Goal: Browse casually

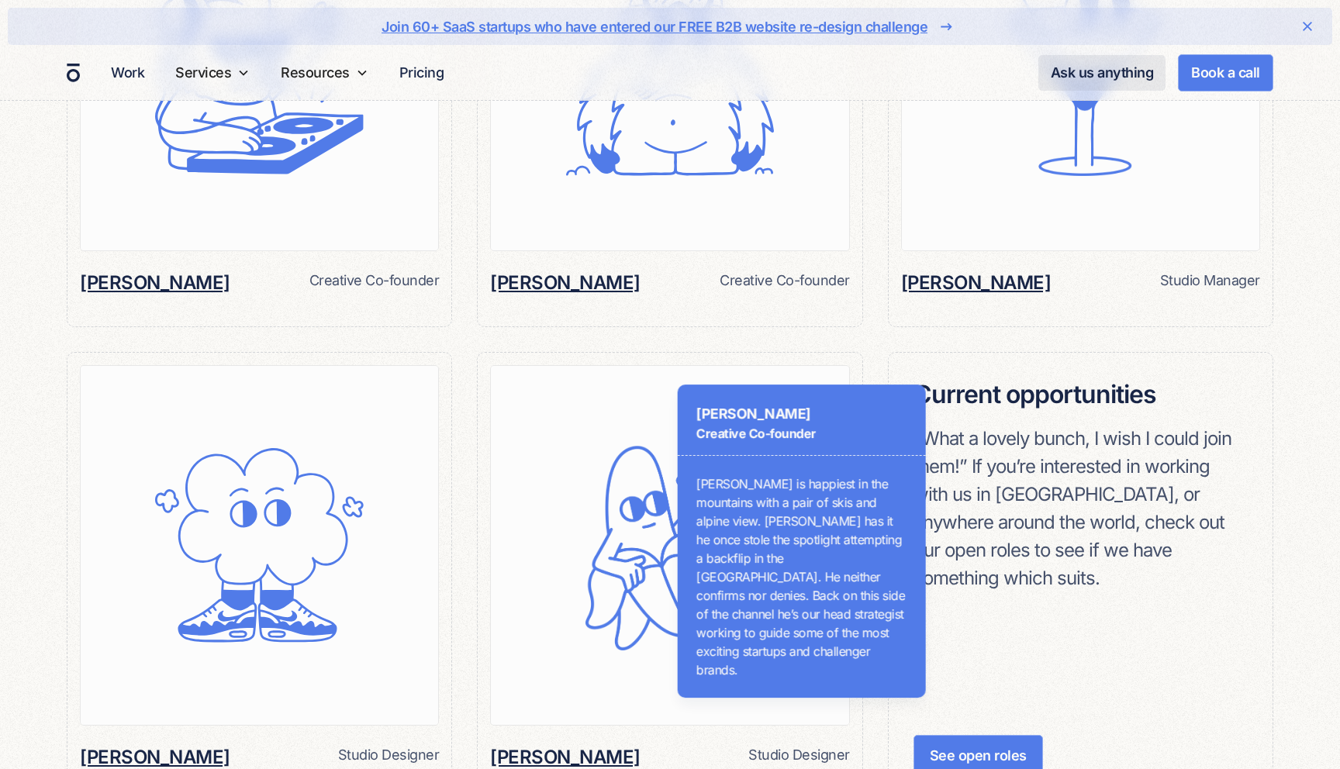
scroll to position [1522, 0]
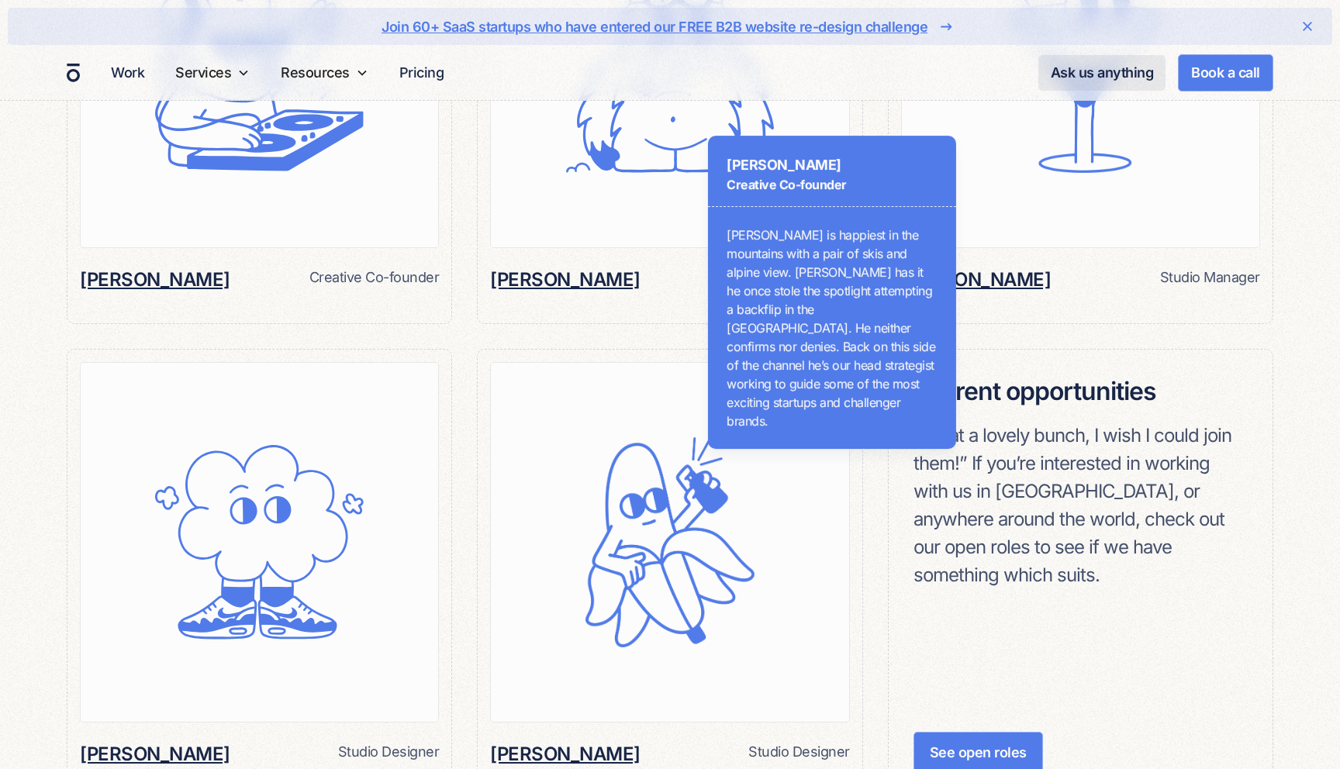
click at [920, 292] on p "[PERSON_NAME] is happiest in the mountains with a pair of skis and alpine view.…" at bounding box center [831, 328] width 211 height 205
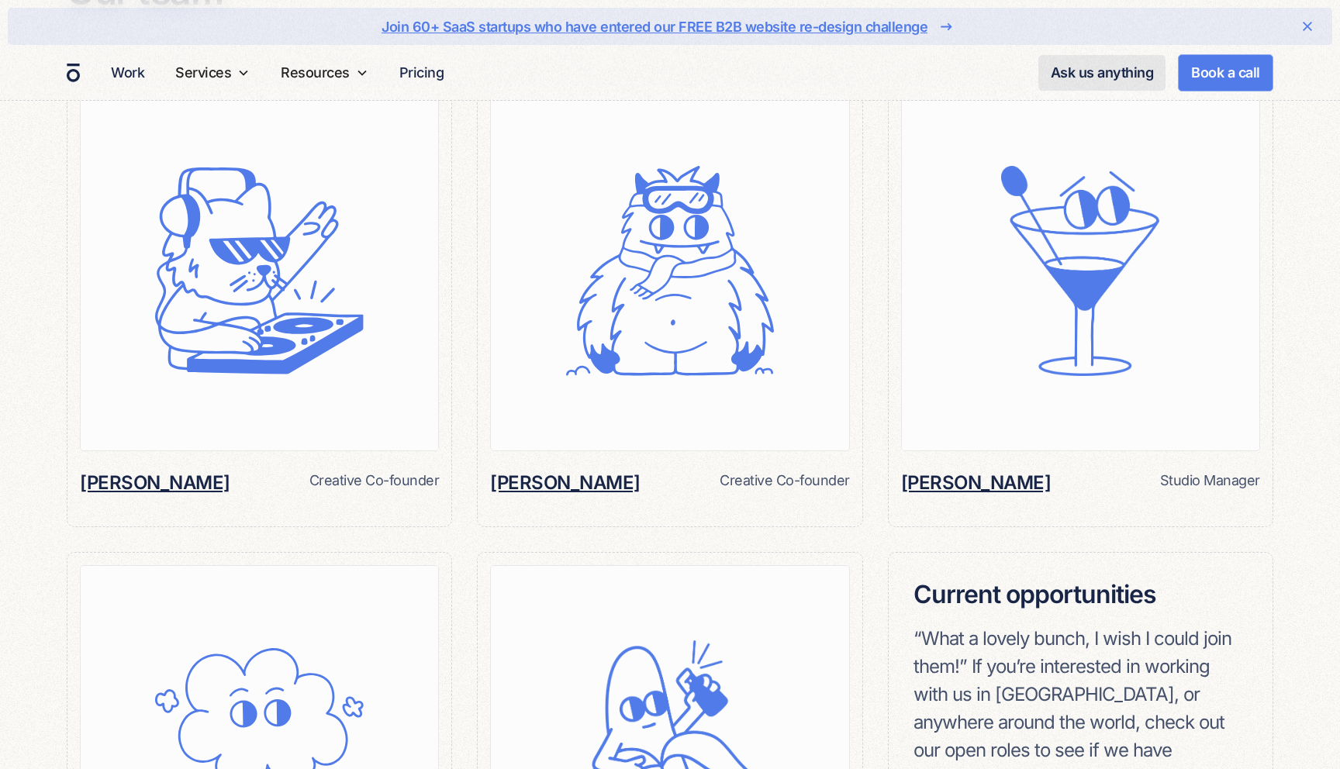
scroll to position [1347, 0]
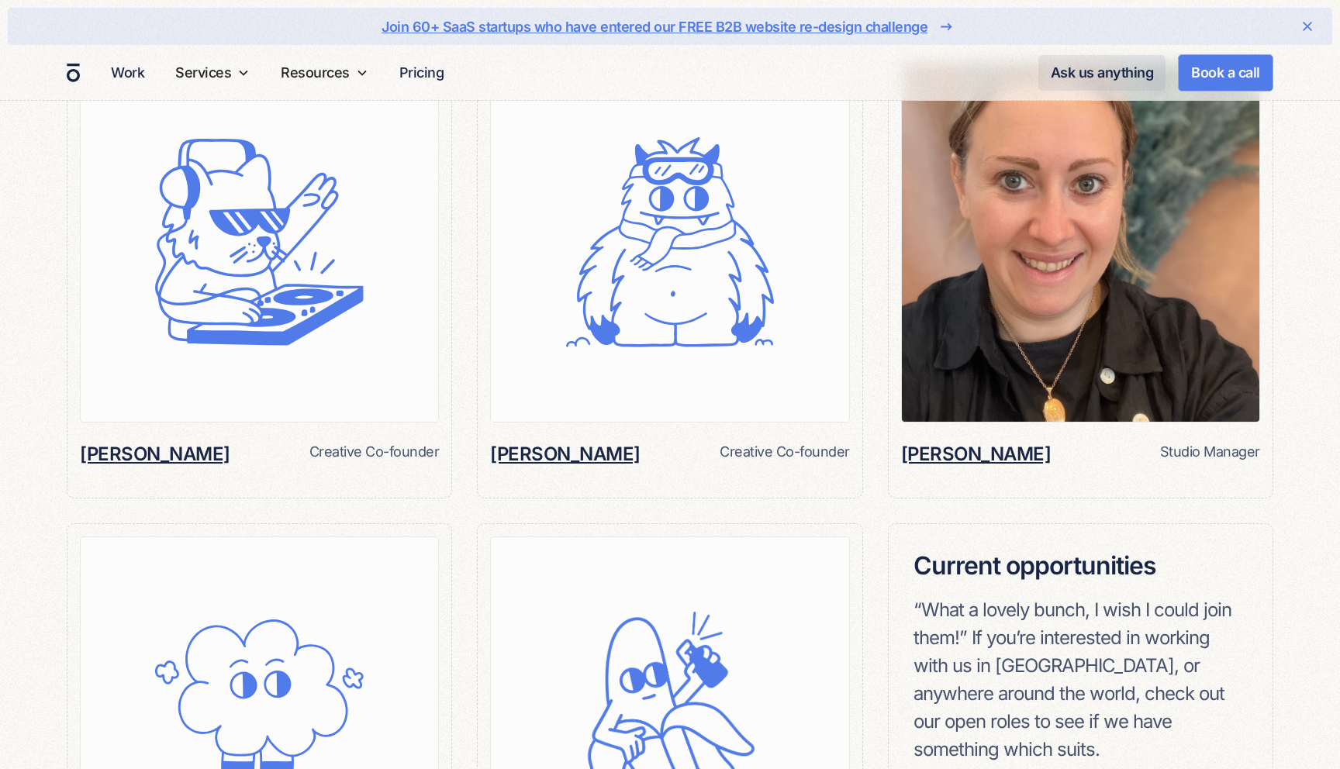
click at [1094, 406] on img at bounding box center [1080, 242] width 357 height 359
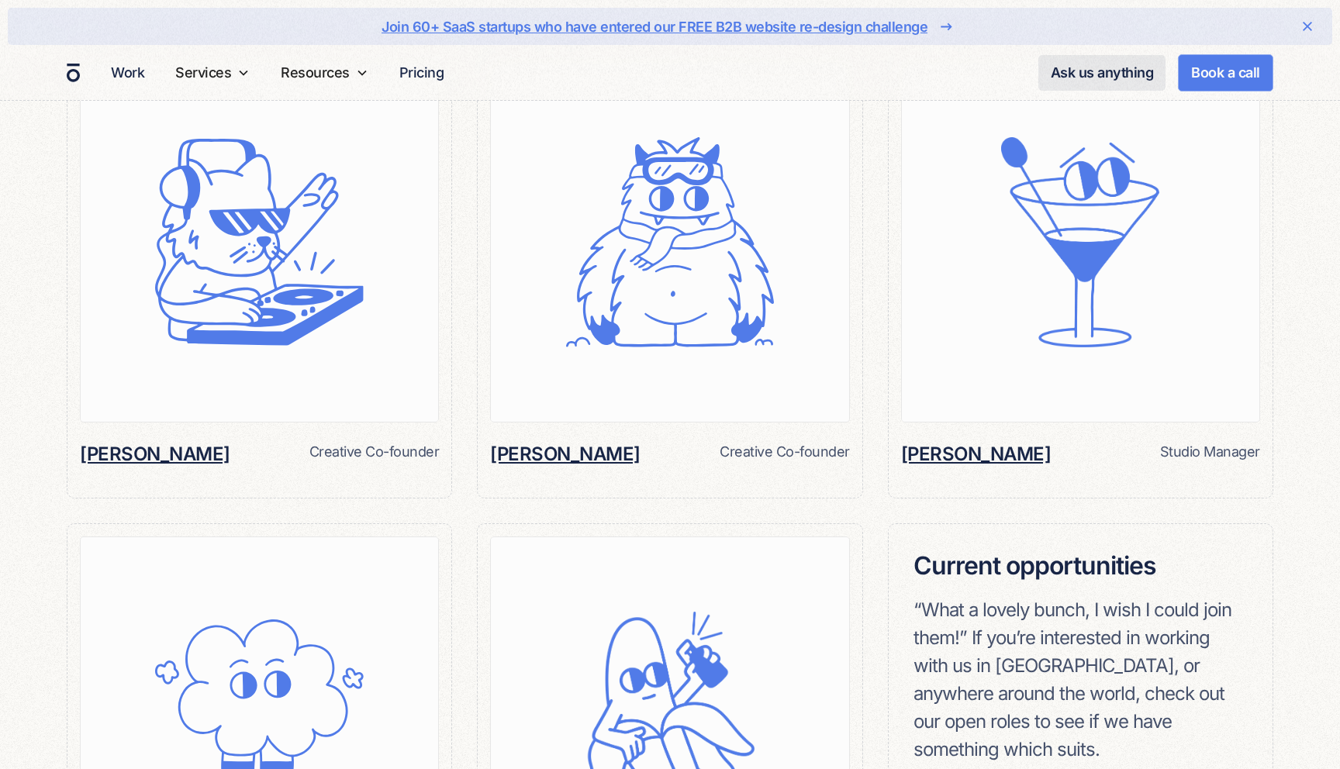
click at [1009, 454] on h6 "[PERSON_NAME]" at bounding box center [976, 454] width 150 height 26
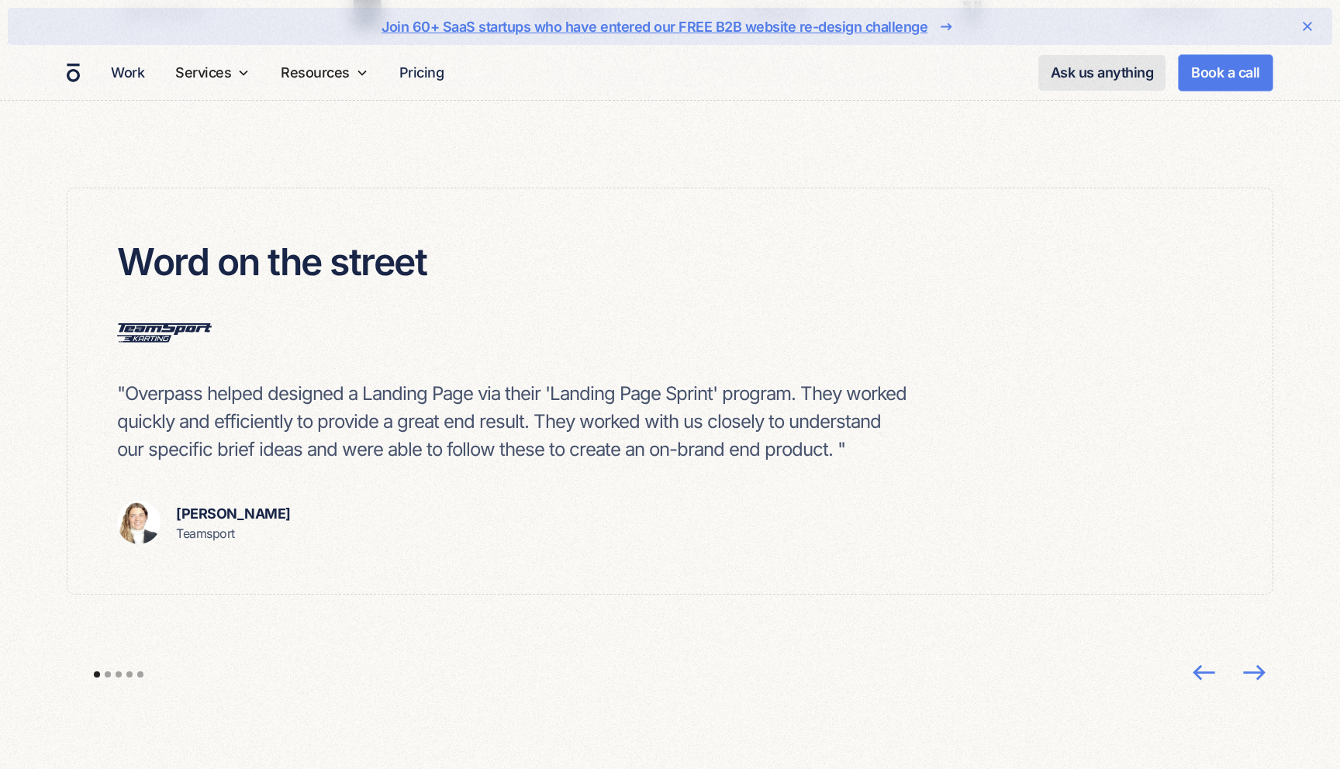
scroll to position [4418, 0]
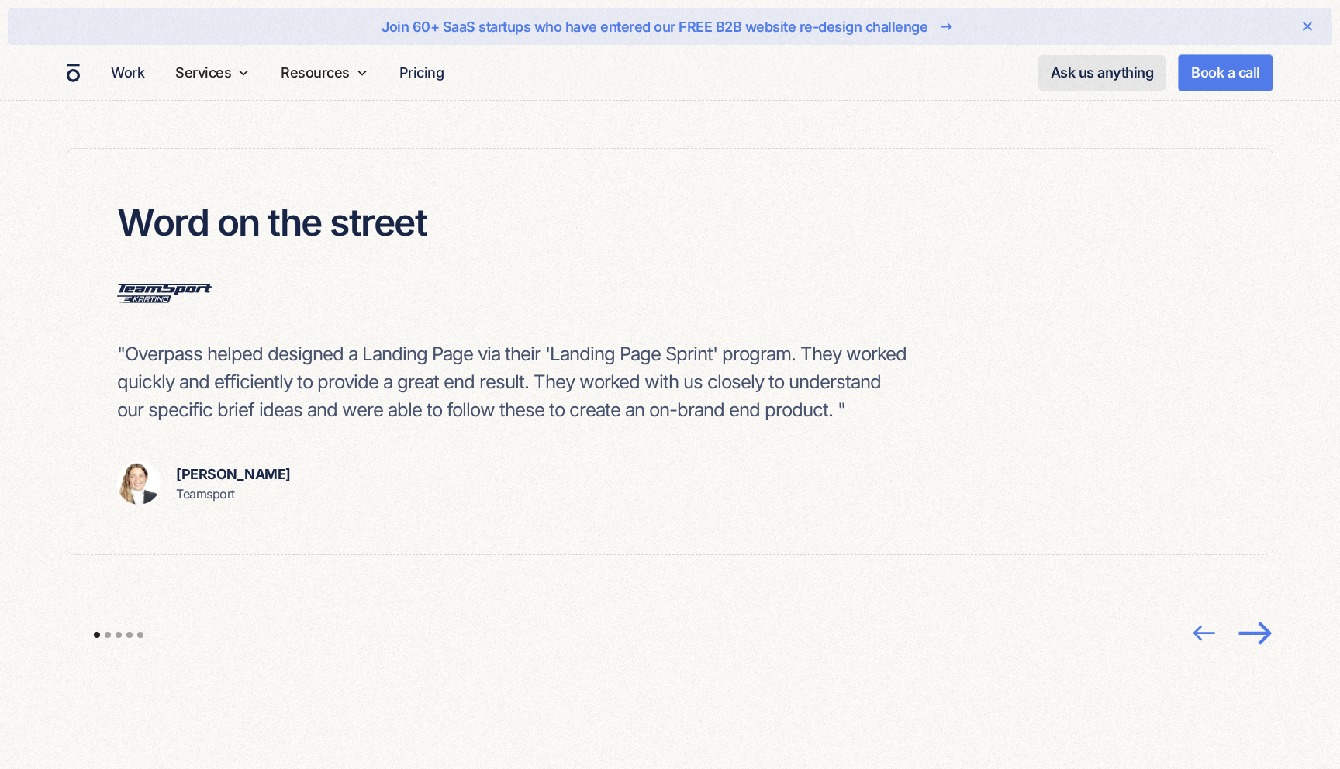
click at [1254, 619] on img "next slide" at bounding box center [1253, 632] width 41 height 40
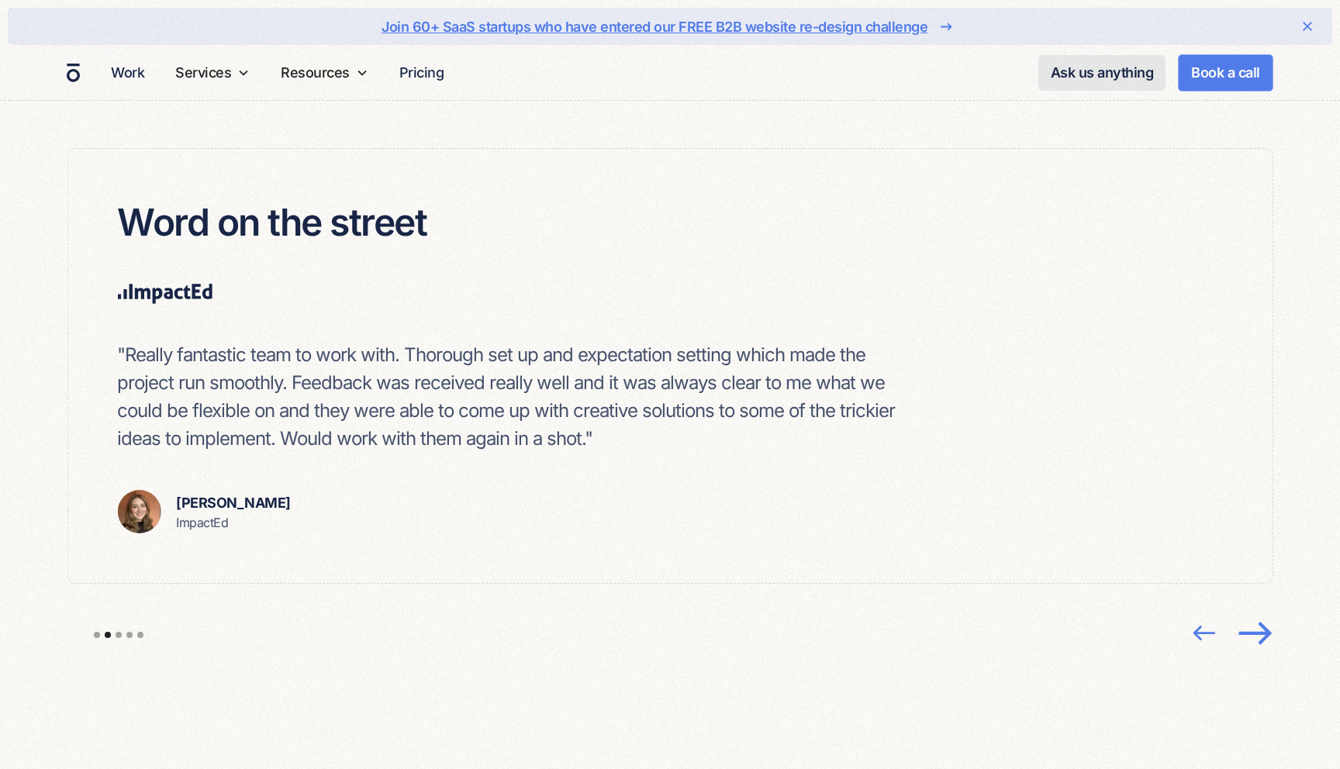
click at [1254, 619] on img "next slide" at bounding box center [1253, 632] width 41 height 40
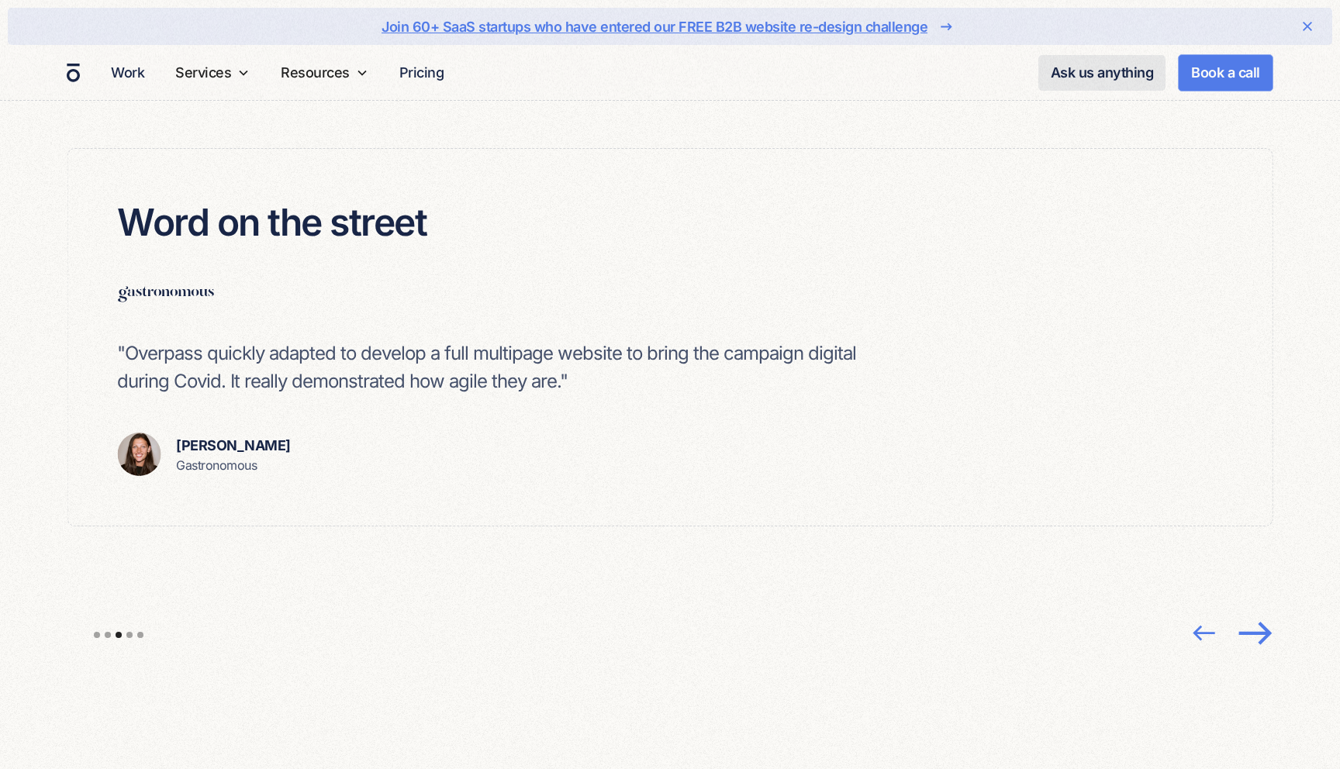
click at [1254, 619] on img "next slide" at bounding box center [1253, 632] width 41 height 40
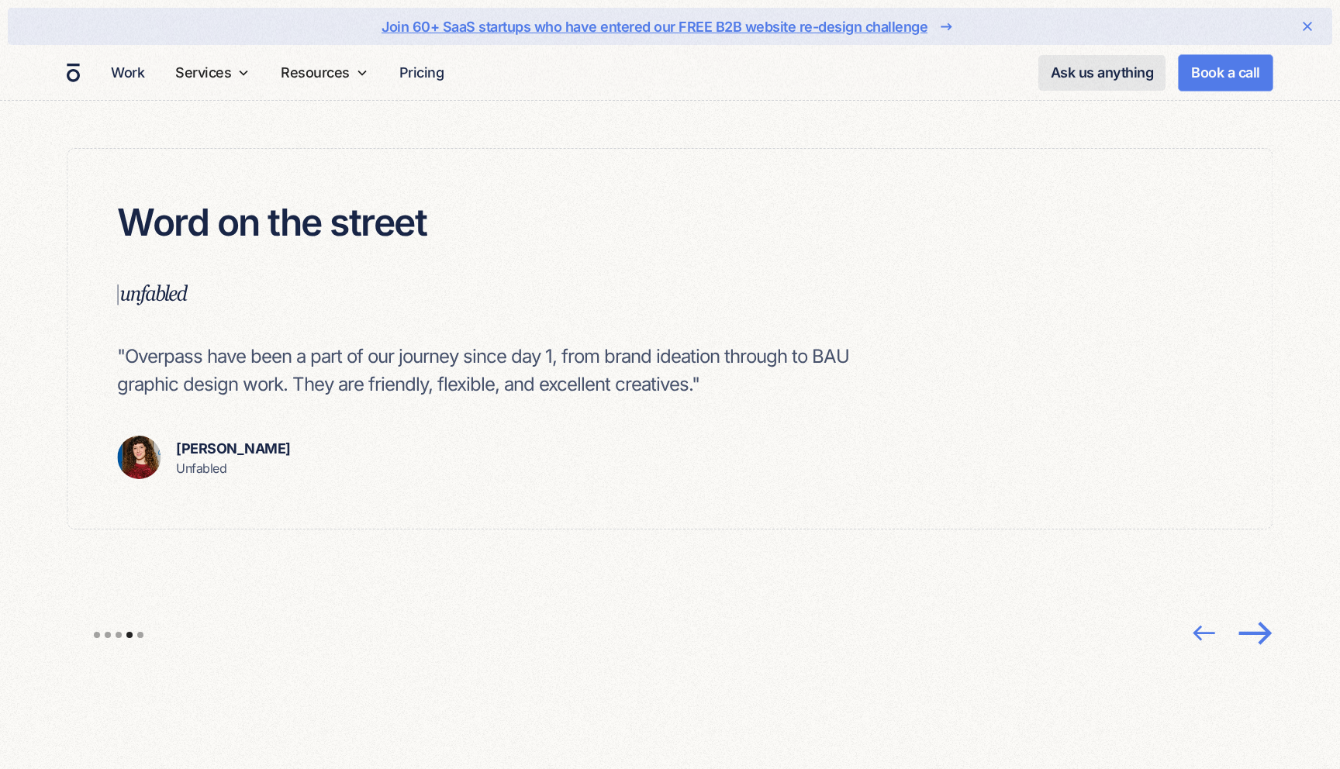
click at [1254, 619] on img "next slide" at bounding box center [1253, 632] width 41 height 40
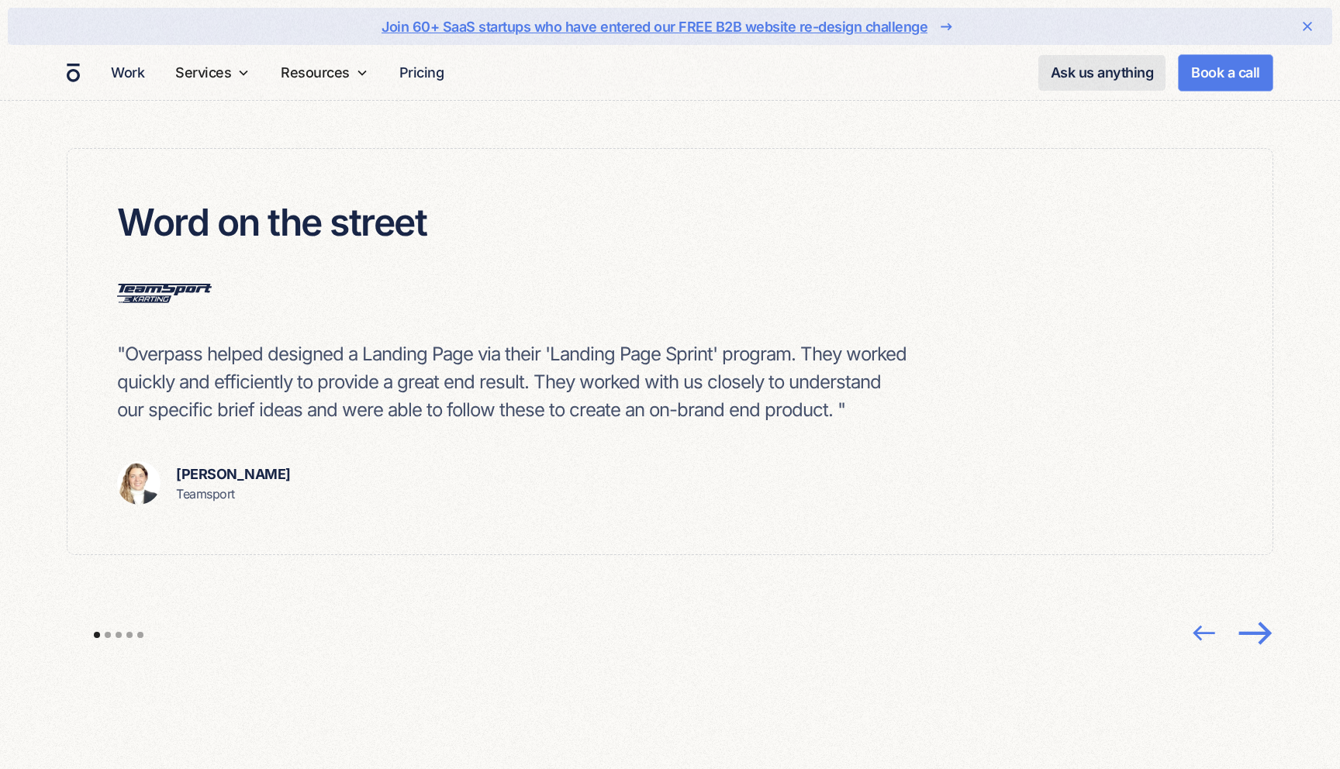
click at [1254, 619] on img "next slide" at bounding box center [1253, 632] width 41 height 40
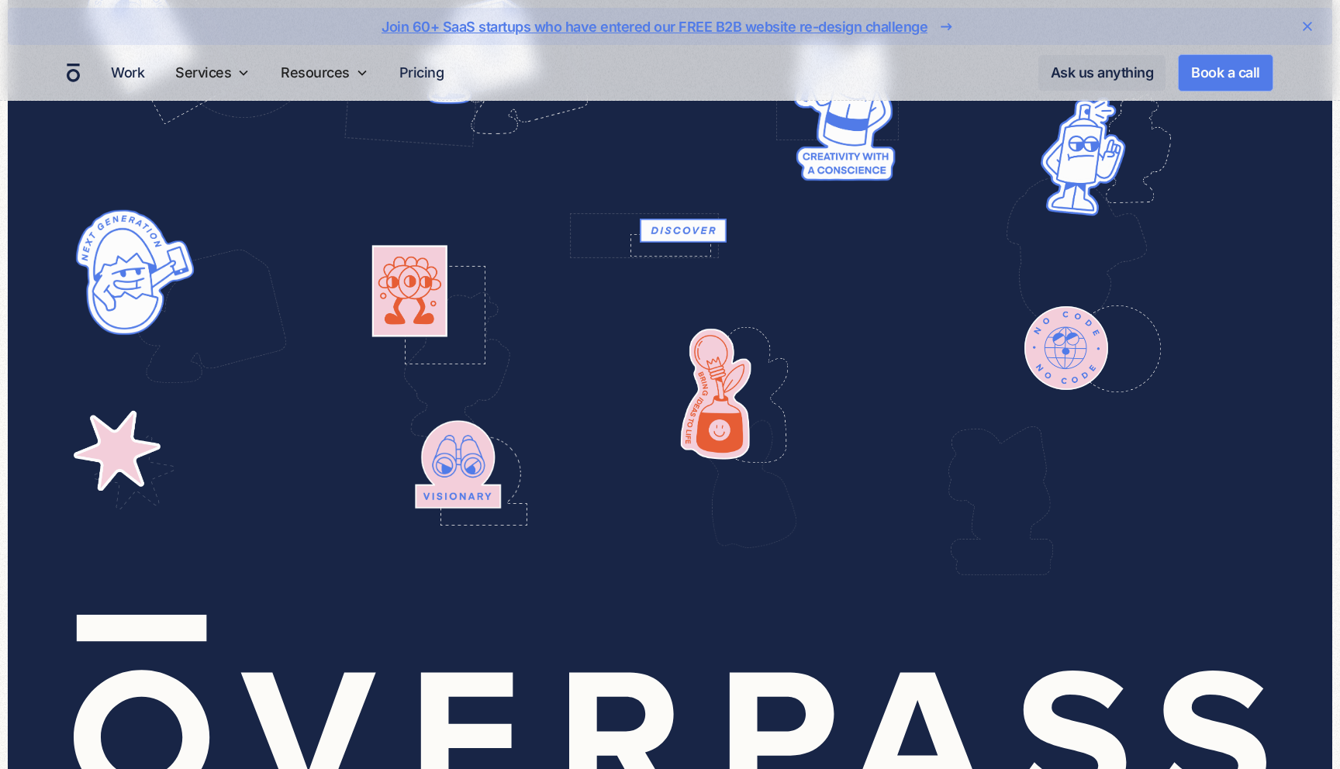
scroll to position [6121, 0]
